Goal: Ask a question: Seek information or help from site administrators or community

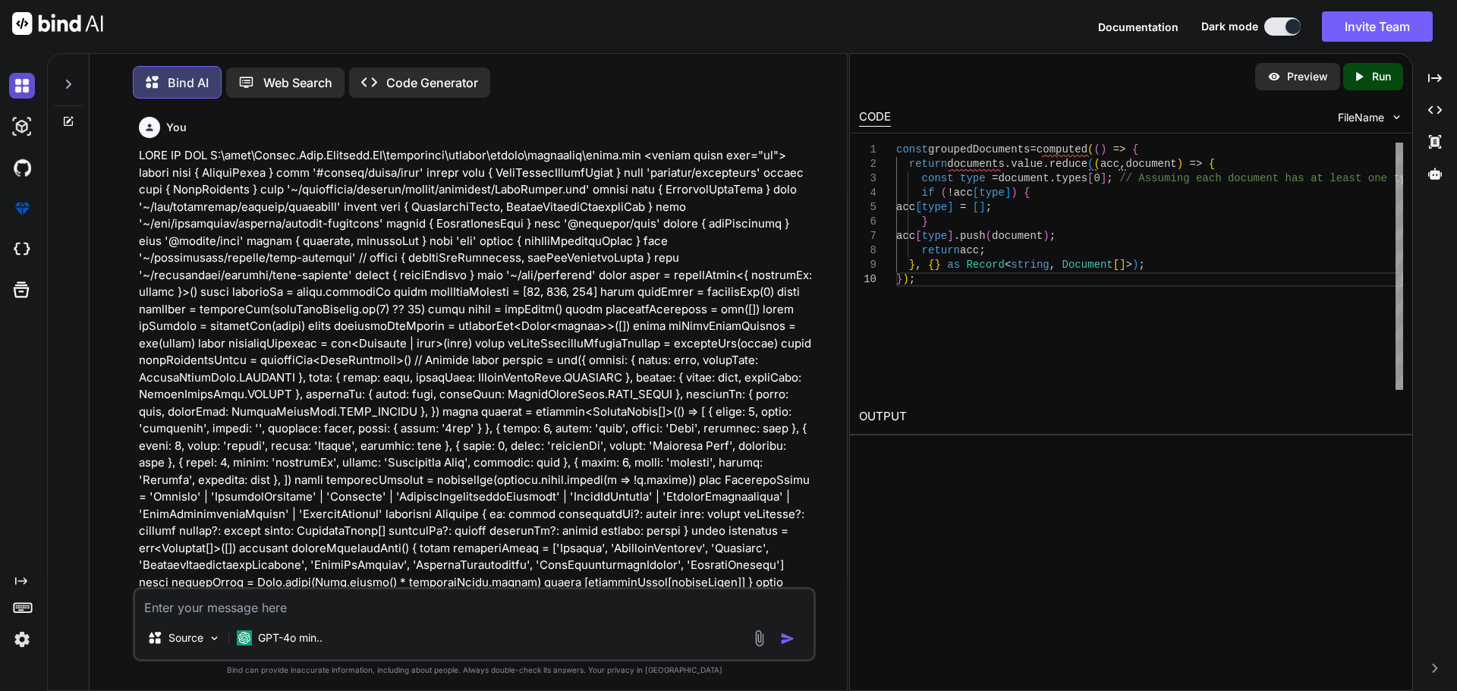
drag, startPoint x: 0, startPoint y: 0, endPoint x: 19, endPoint y: 91, distance: 93.0
click at [19, 91] on img at bounding box center [22, 86] width 26 height 26
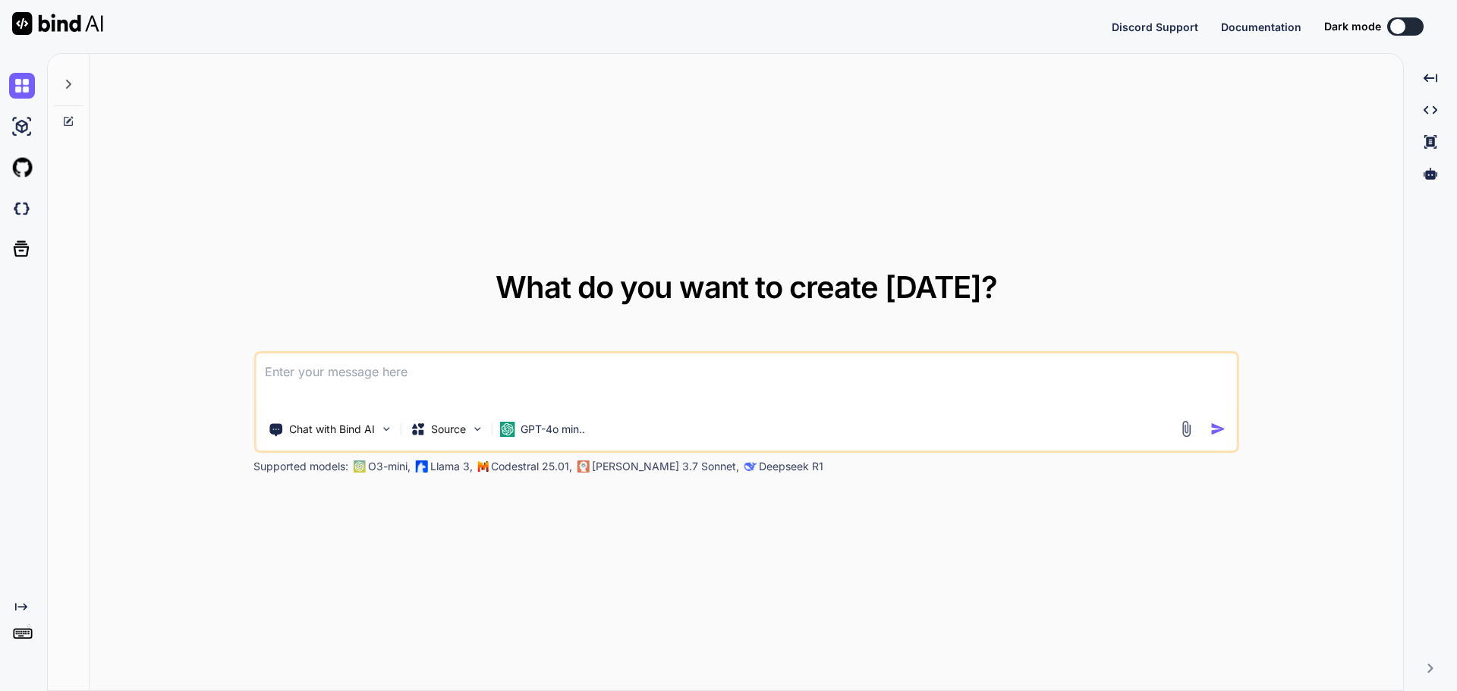
click at [345, 374] on textarea at bounding box center [746, 382] width 981 height 56
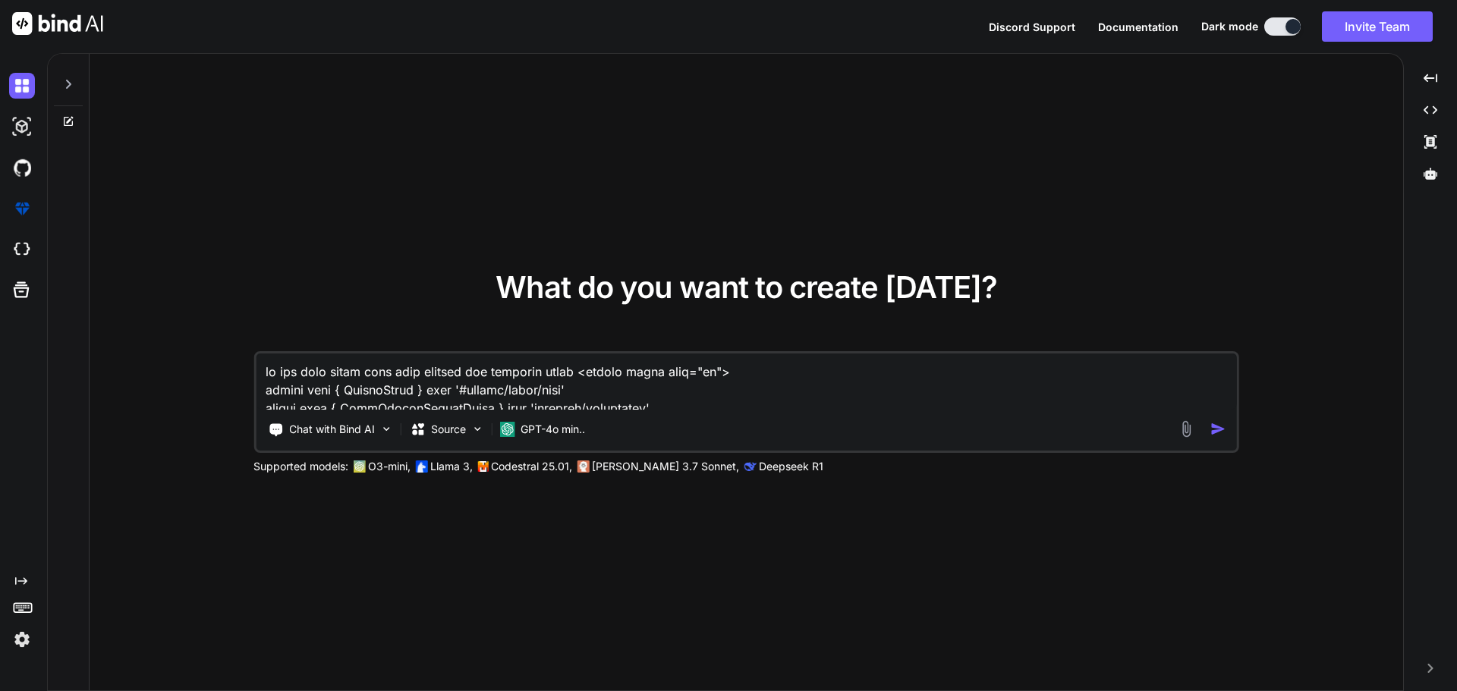
scroll to position [4264, 0]
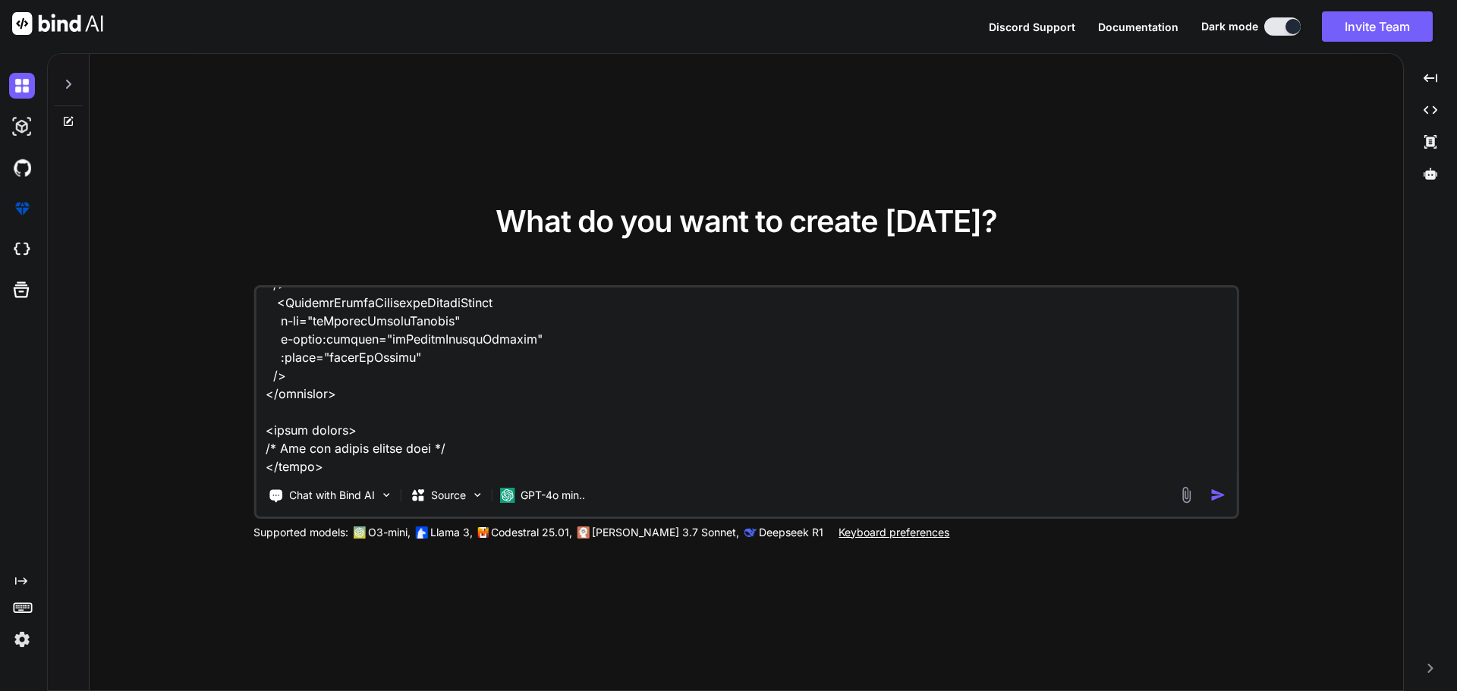
type textarea "on the data table lets also display the document types <script setup lang="ts">…"
click at [1210, 495] on img "button" at bounding box center [1218, 495] width 16 height 16
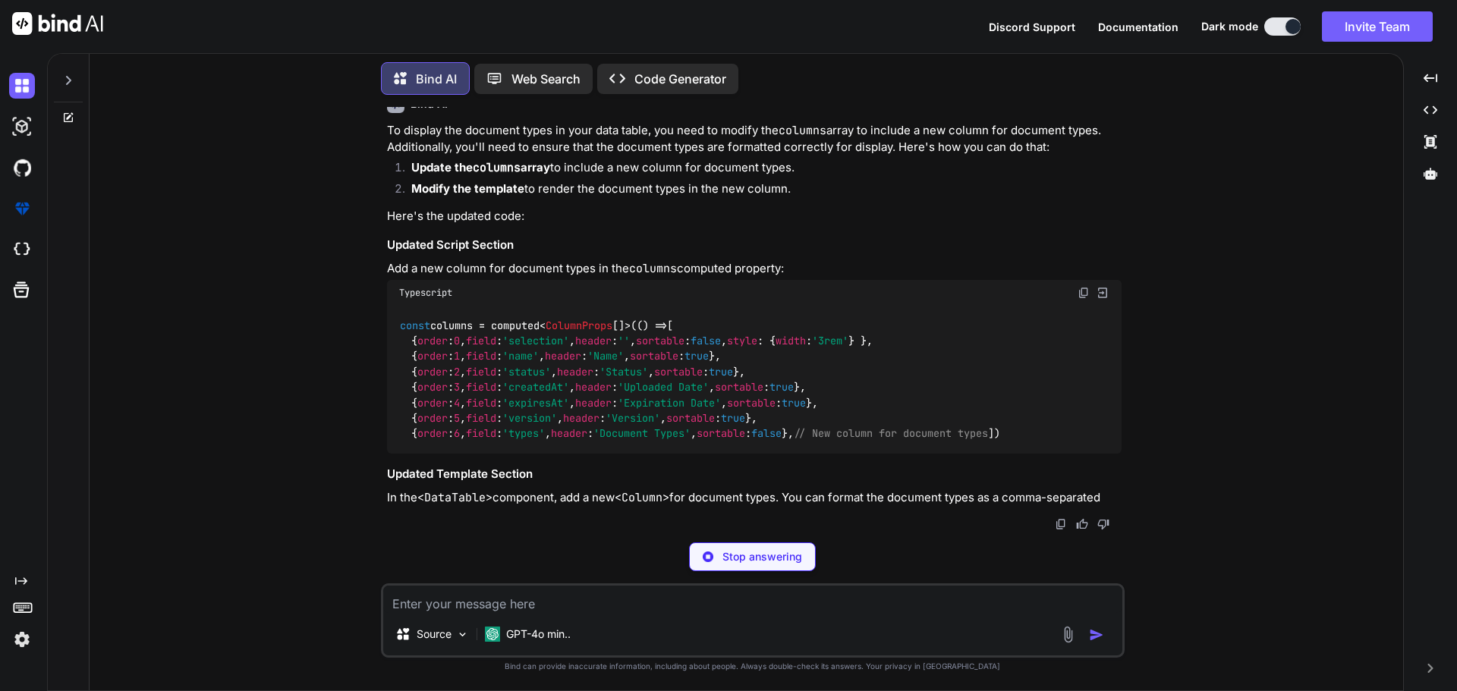
scroll to position [1066, 0]
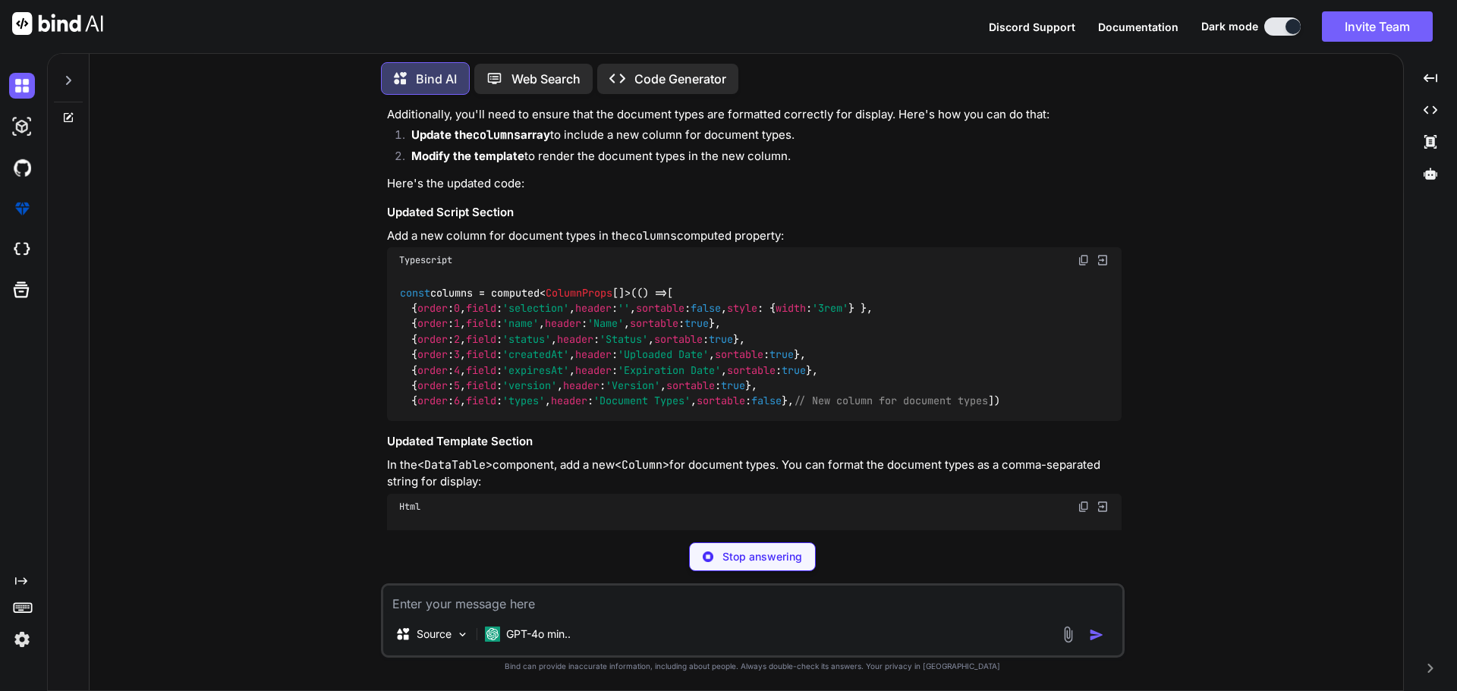
drag, startPoint x: 857, startPoint y: 423, endPoint x: 403, endPoint y: 414, distance: 453.9
click at [403, 409] on code "const columns = computed< ColumnProps []>( () => [ { order : 0 , field : 'selec…" at bounding box center [700, 347] width 602 height 124
copy code "{ order : 6 , field : 'types' , header : 'Document Types' , sortable : false },"
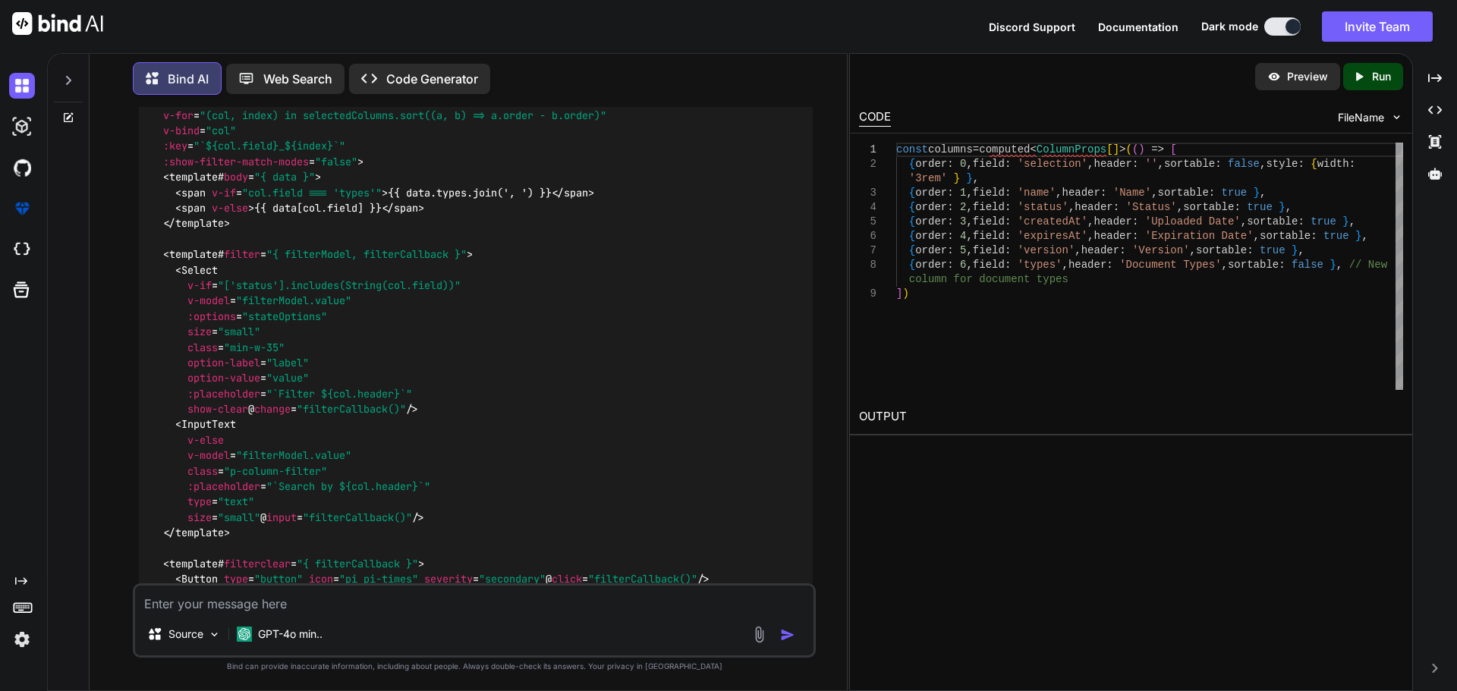
scroll to position [1581, 0]
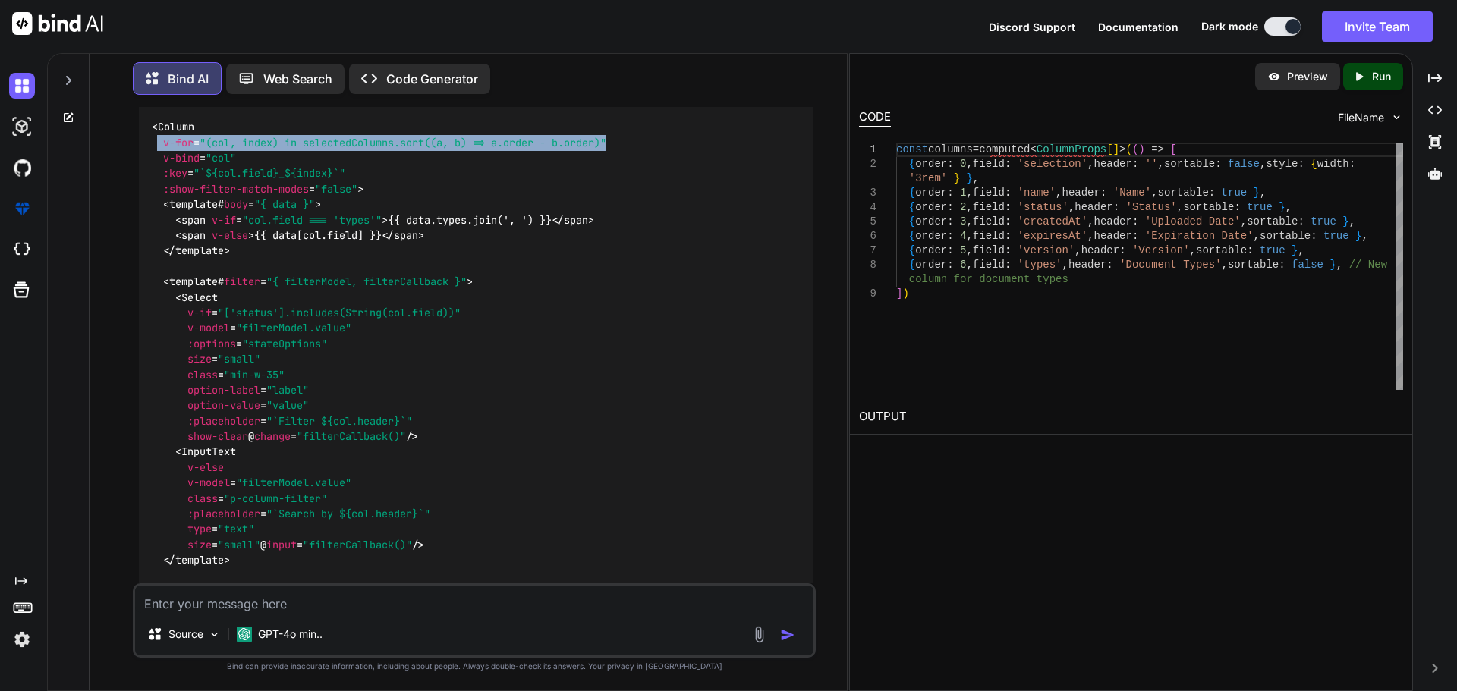
drag, startPoint x: 619, startPoint y: 170, endPoint x: 160, endPoint y: 163, distance: 458.4
click at [160, 163] on div "< Column v-for = "(col, index) in selectedColumns.sort((a, b) => a.order - b.or…" at bounding box center [476, 383] width 674 height 550
copy span "v-for = "(col, index) in selectedColumns.sort((a, b) => a.order - b.order)""
drag, startPoint x: 163, startPoint y: 228, endPoint x: 164, endPoint y: 193, distance: 34.9
click at [164, 193] on div "< Column v-for = "(col, index) in selectedColumns.sort((a, b) => a.order - b.or…" at bounding box center [476, 383] width 674 height 550
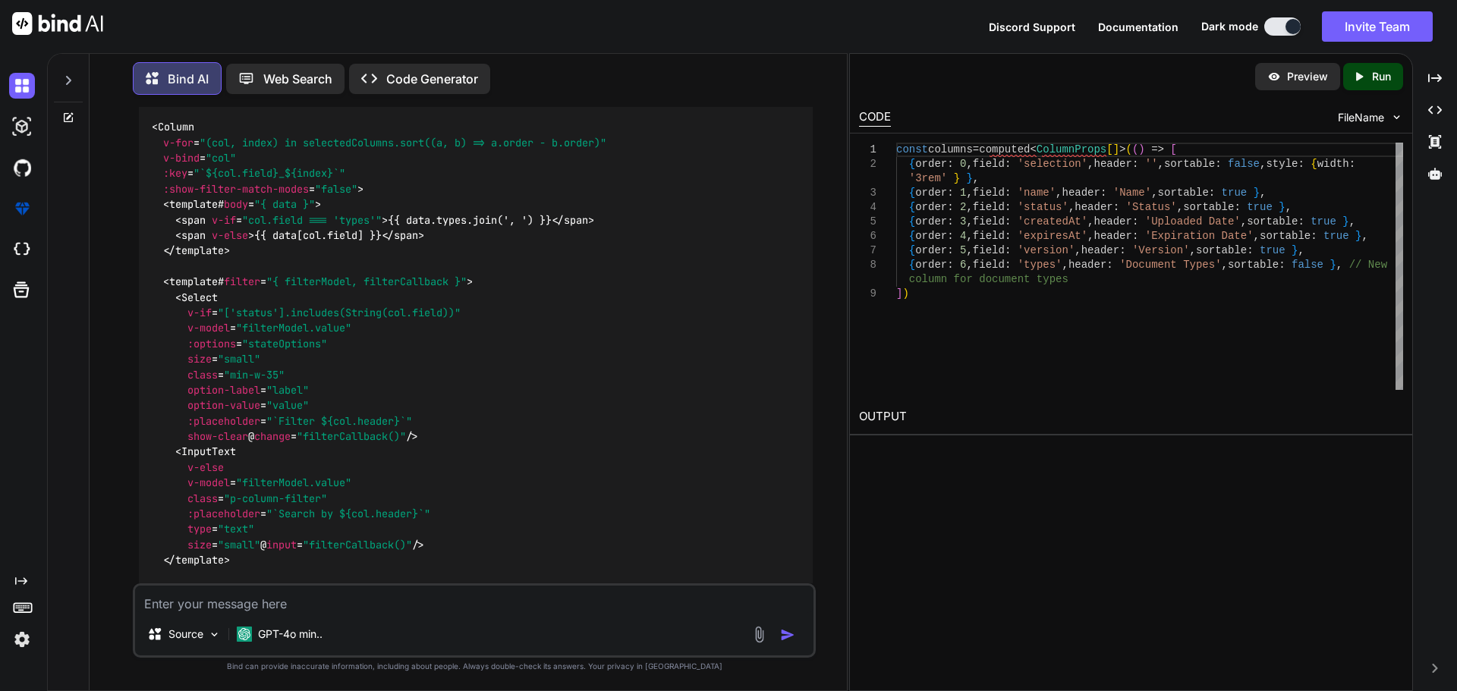
click at [150, 153] on div "< Column v-for = "(col, index) in selectedColumns.sort((a, b) => a.order - b.or…" at bounding box center [476, 383] width 674 height 550
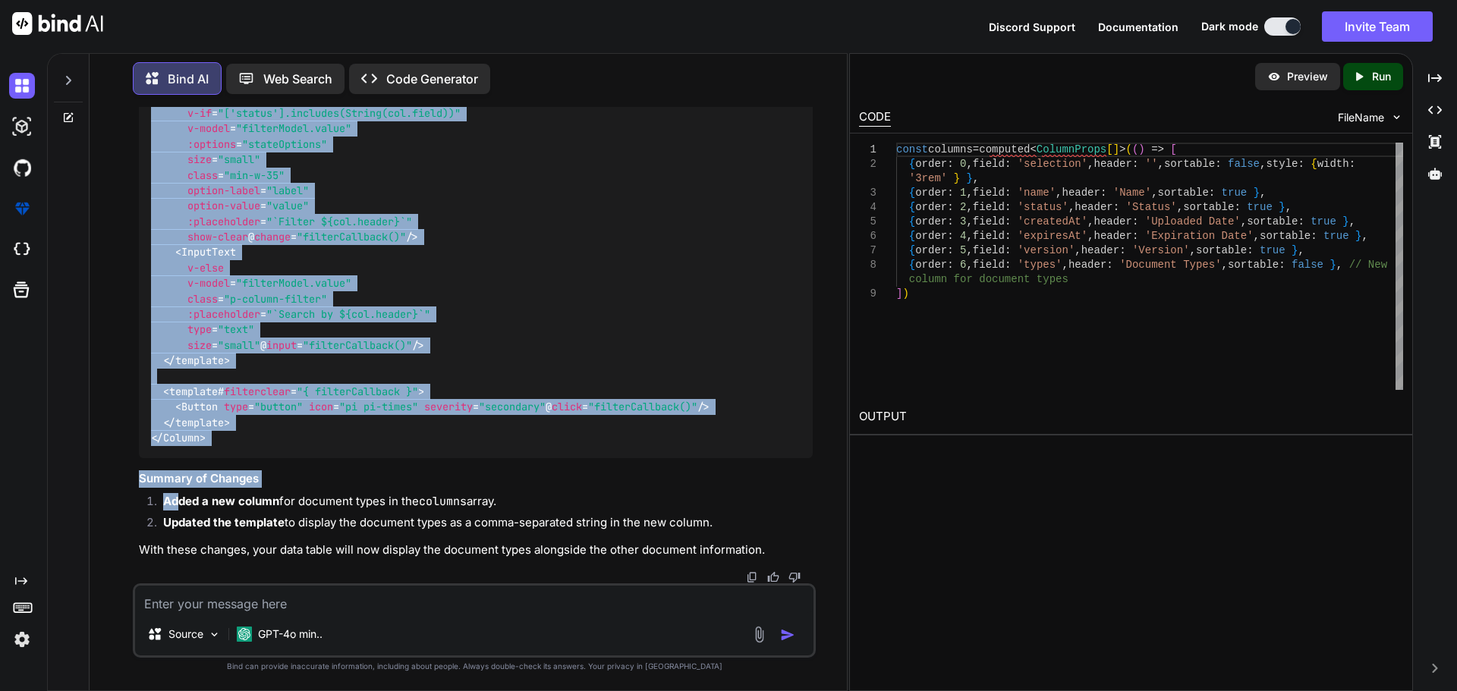
scroll to position [1831, 0]
drag, startPoint x: 150, startPoint y: 154, endPoint x: 229, endPoint y: 496, distance: 351.4
click at [231, 458] on div "< Column v-for = "(col, index) in selectedColumns.sort((a, b) => a.order - b.or…" at bounding box center [476, 183] width 674 height 550
copy code "< Column v-for = "(col, index) in selectedColumns.sort((a, b) => a.order - b.or…"
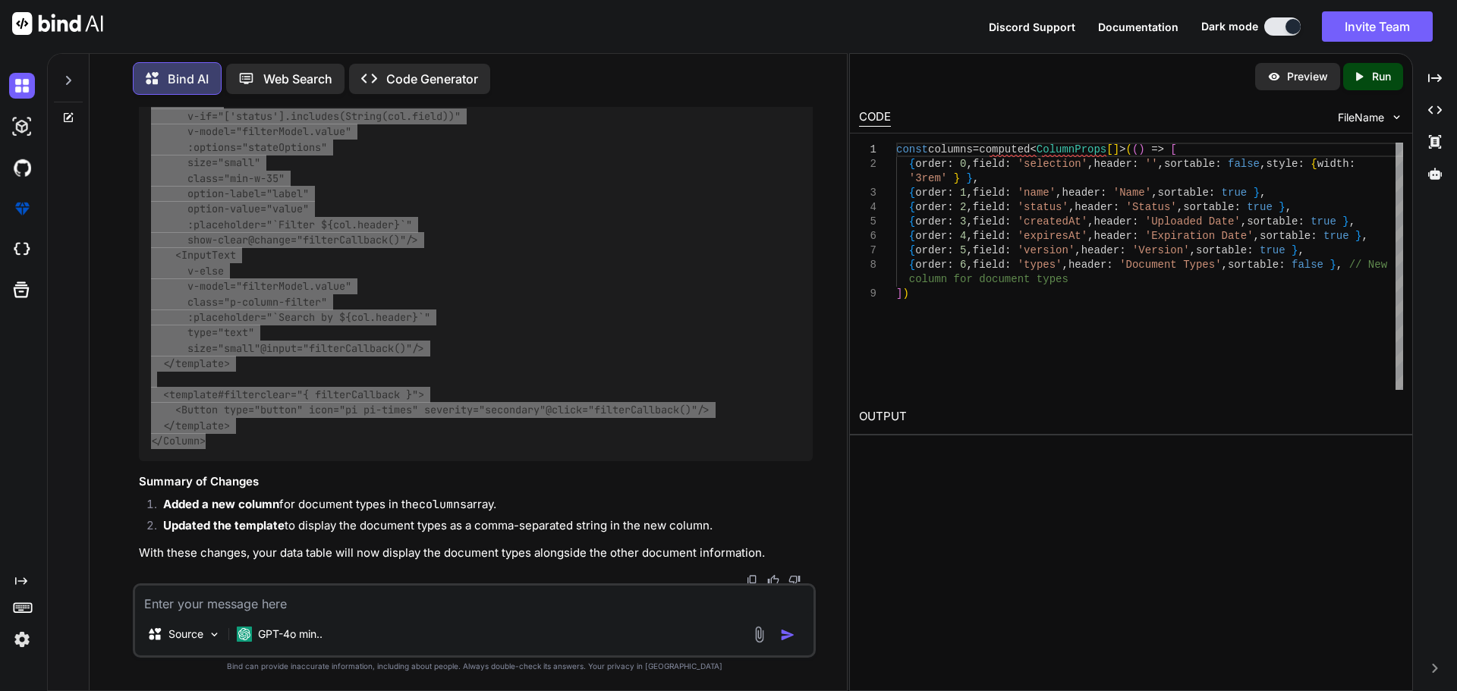
scroll to position [1755, 0]
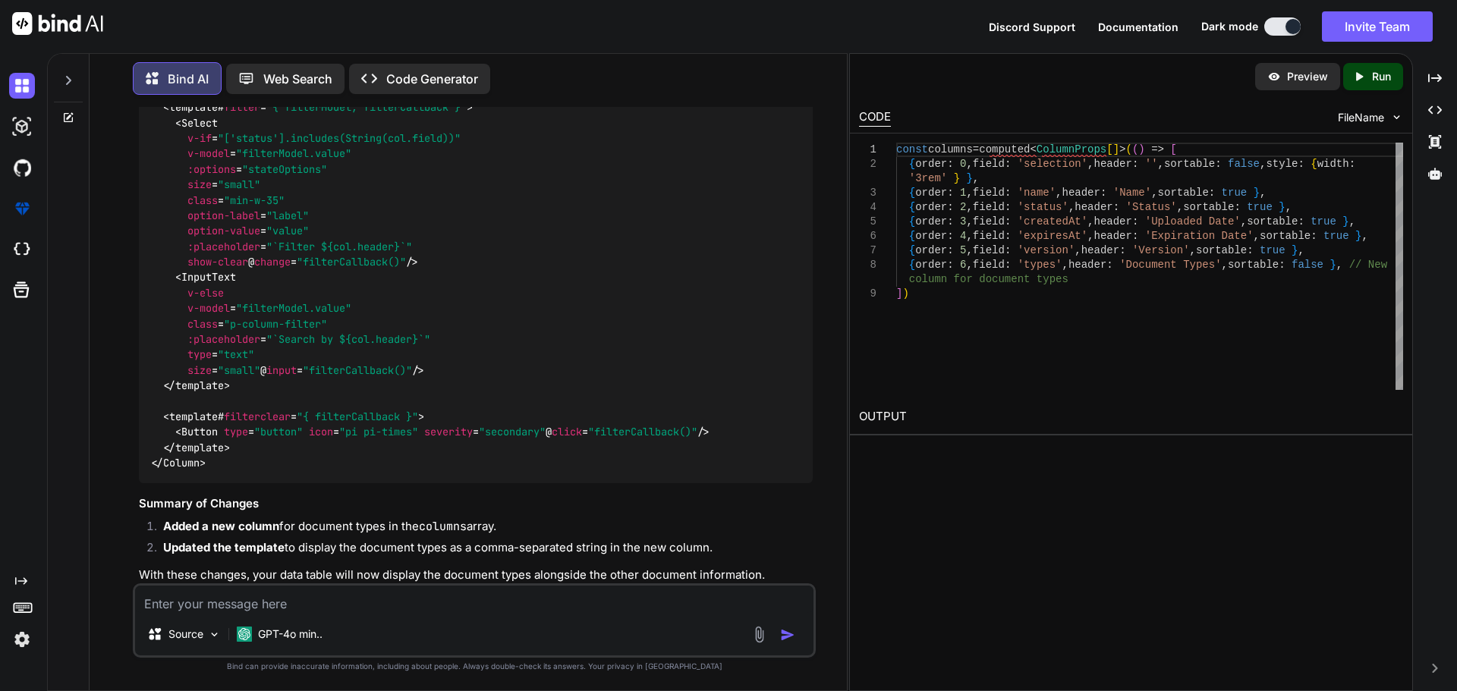
click at [288, 600] on textarea at bounding box center [474, 599] width 678 height 27
paste textarea "[vue-tsc] Type '(item: any) => string' cannot be used as an index type. /nova/O…"
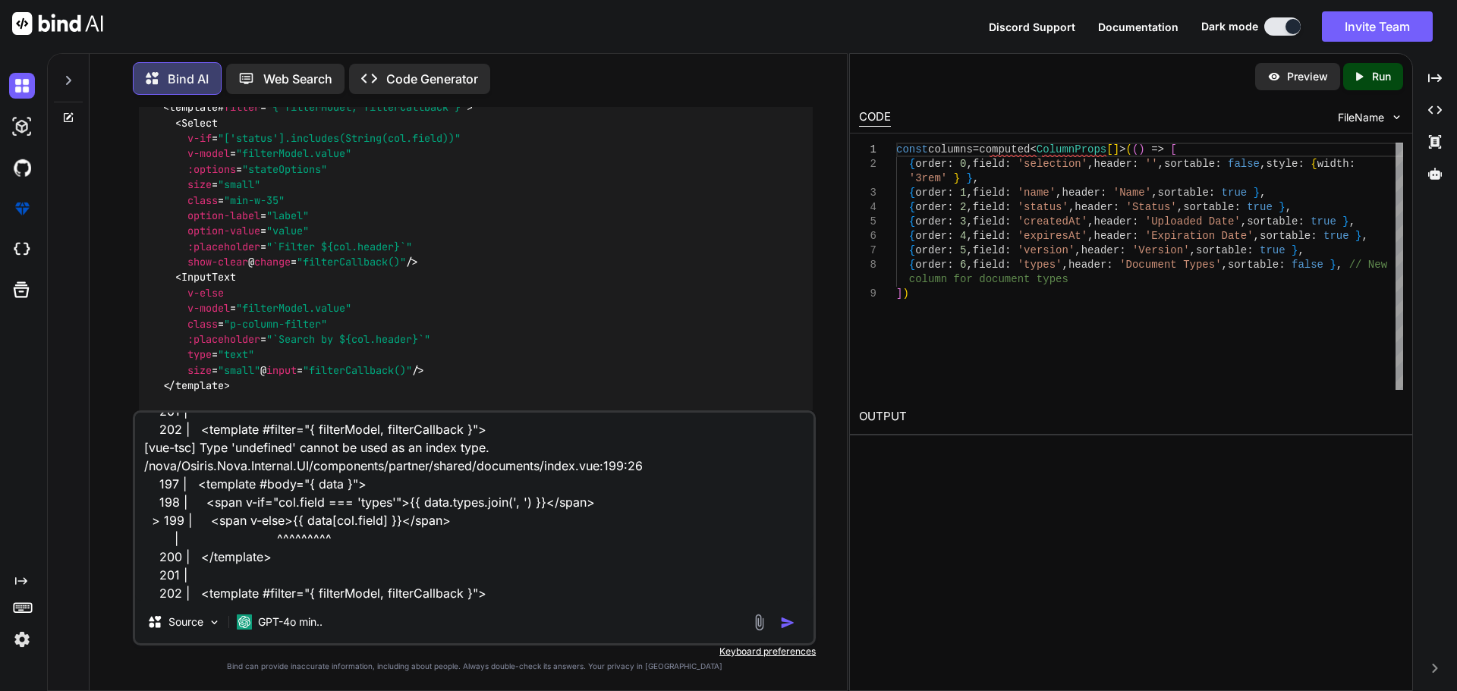
type textarea "[vue-tsc] Type '(item: any) => string' cannot be used as an index type. /nova/O…"
click at [788, 620] on img "button" at bounding box center [787, 622] width 15 height 15
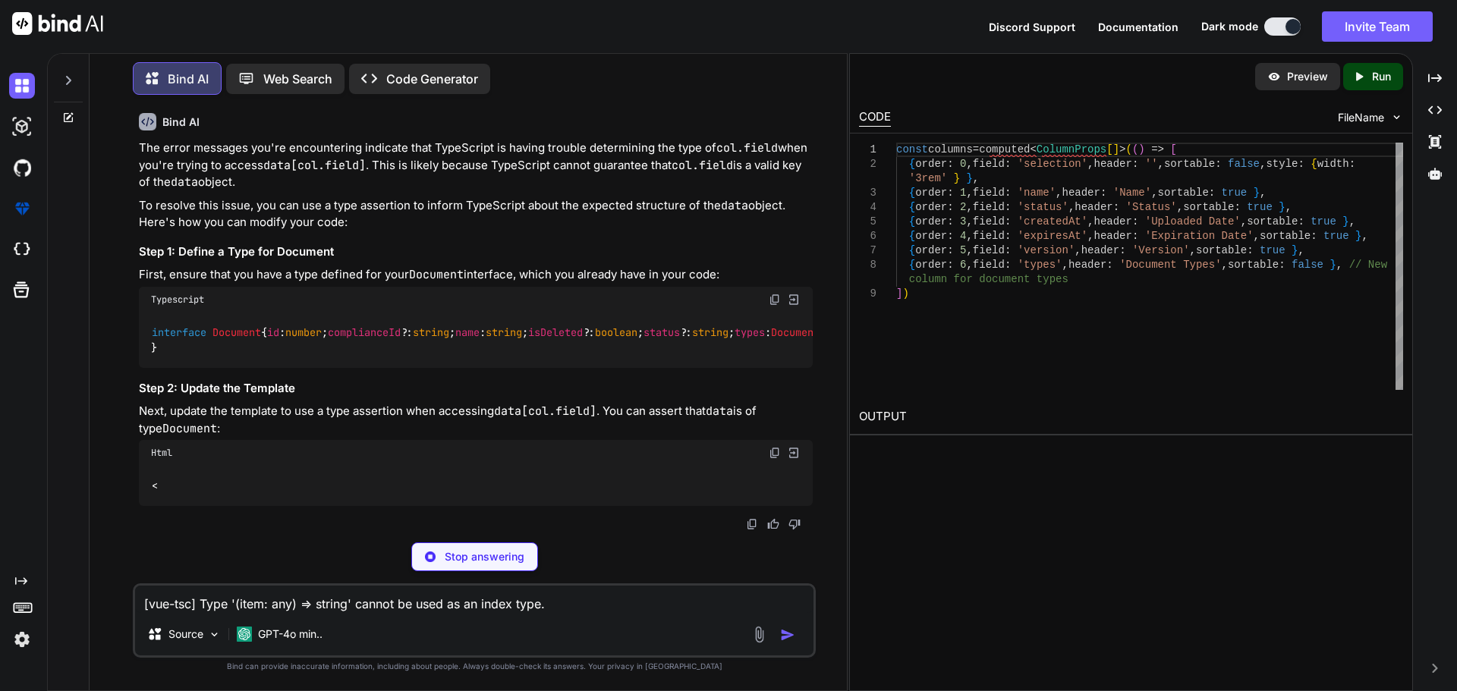
scroll to position [2593, 0]
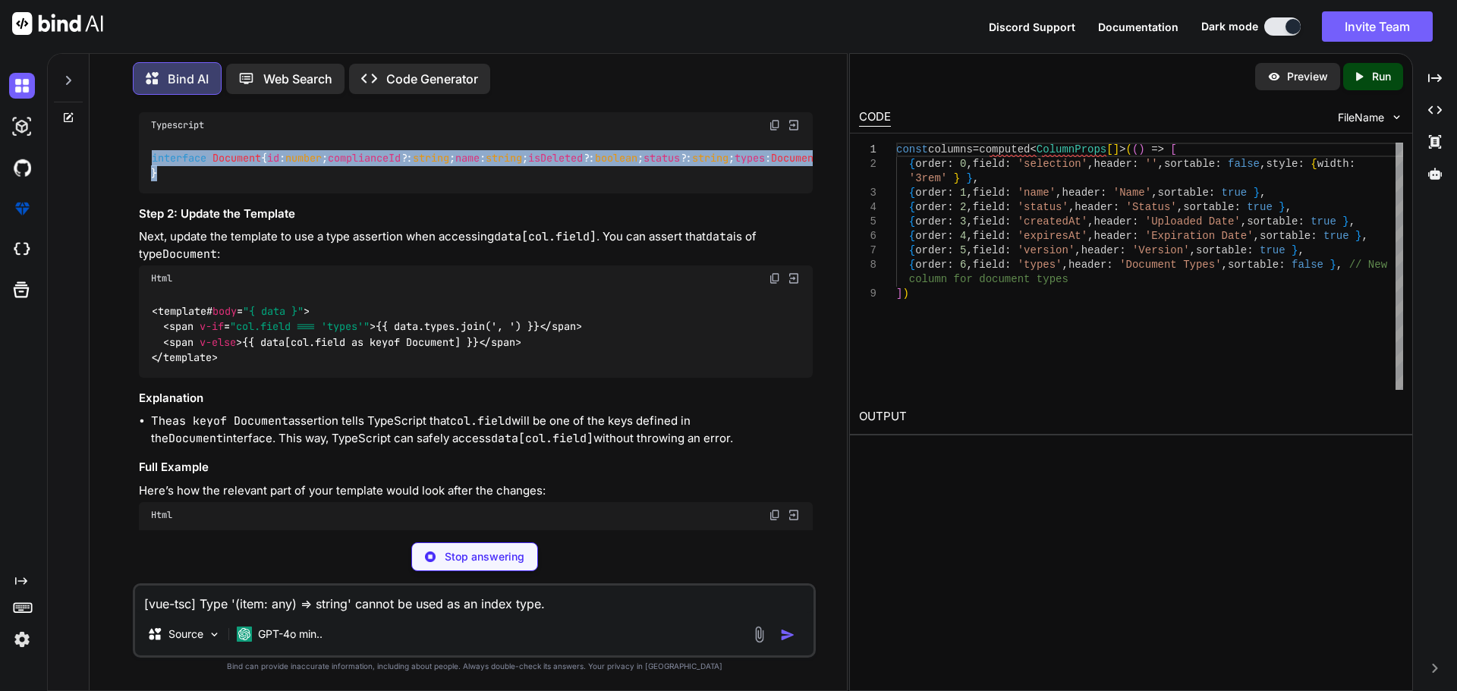
drag, startPoint x: 150, startPoint y: 260, endPoint x: 194, endPoint y: 424, distance: 169.9
click at [194, 194] on div "interface Document { id : number ; complianceId ?: string ; name : string ; isD…" at bounding box center [476, 165] width 674 height 55
copy code "interface Document { id : number ; complianceId ?: string ; name : string ; isD…"
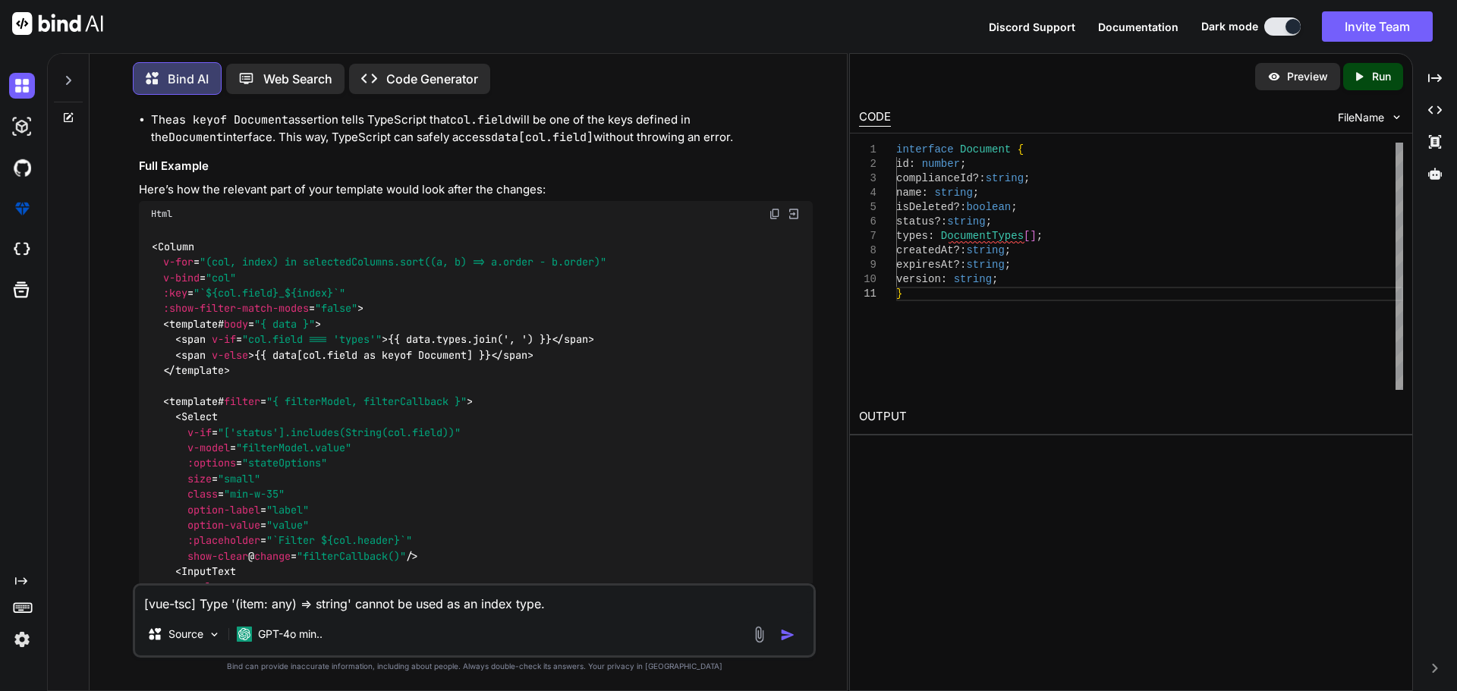
scroll to position [2897, 0]
drag, startPoint x: 153, startPoint y: 250, endPoint x: 223, endPoint y: 301, distance: 85.9
click at [223, 74] on div "< template # body = "{ data }" > < span v-if = "col.field === 'types'" > {{ dat…" at bounding box center [476, 31] width 674 height 87
copy code "< template # body = "{ data }" > < span v-if = "col.field === 'types'" > {{ dat…"
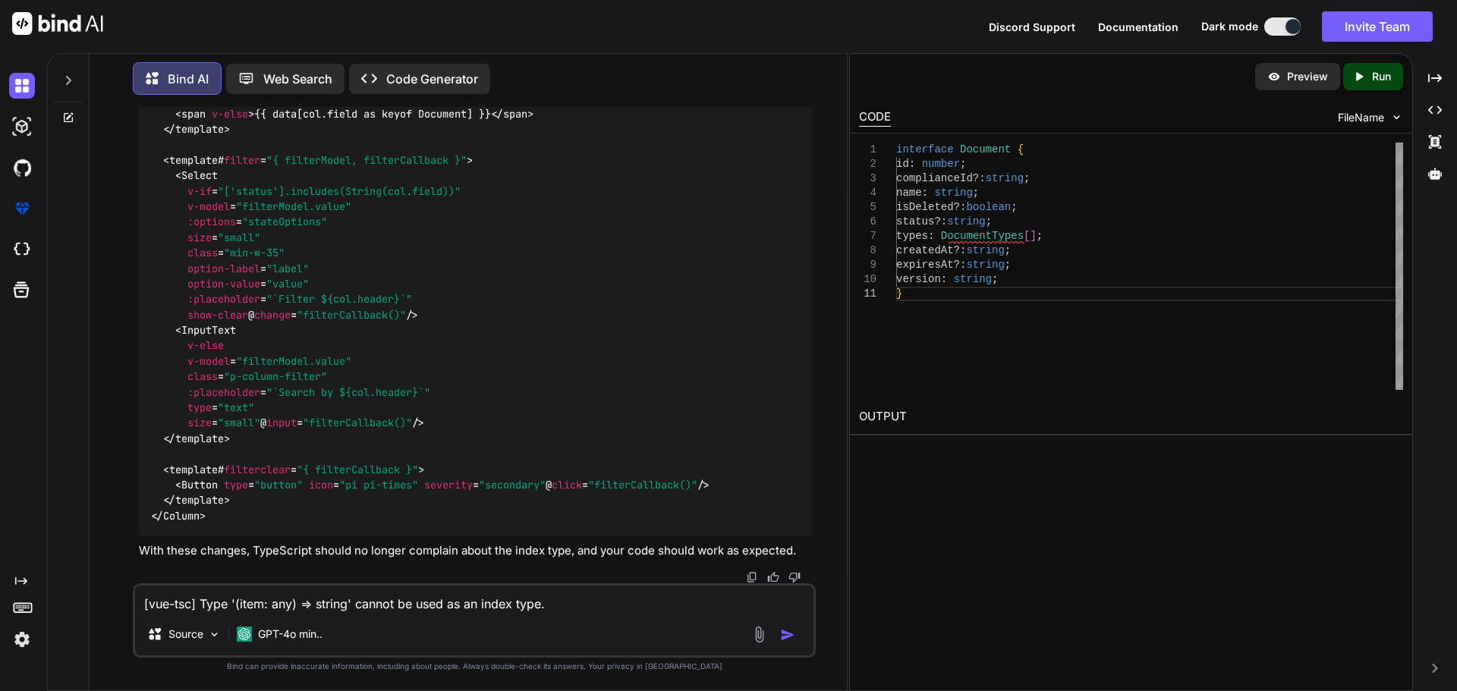
scroll to position [3457, 0]
